Goal: Navigation & Orientation: Find specific page/section

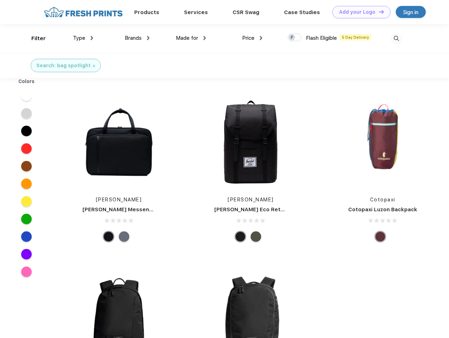
click at [359, 12] on link "Add your Logo Design Tool" at bounding box center [361, 12] width 58 height 12
click at [0, 0] on div "Design Tool" at bounding box center [0, 0] width 0 height 0
click at [378, 12] on link "Add your Logo Design Tool" at bounding box center [361, 12] width 58 height 12
click at [34, 38] on div "Filter" at bounding box center [38, 39] width 14 height 8
click at [83, 38] on span "Type" at bounding box center [79, 38] width 12 height 6
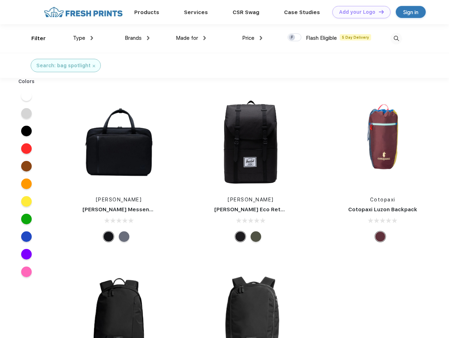
click at [137, 38] on span "Brands" at bounding box center [133, 38] width 17 height 6
click at [191, 38] on span "Made for" at bounding box center [187, 38] width 22 height 6
click at [252, 38] on span "Price" at bounding box center [248, 38] width 12 height 6
click at [295, 38] on div at bounding box center [295, 37] width 14 height 8
click at [292, 38] on input "checkbox" at bounding box center [290, 35] width 5 height 5
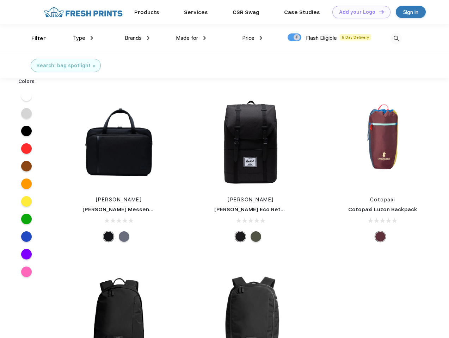
click at [396, 38] on img at bounding box center [396, 39] width 12 height 12
